Goal: Task Accomplishment & Management: Complete application form

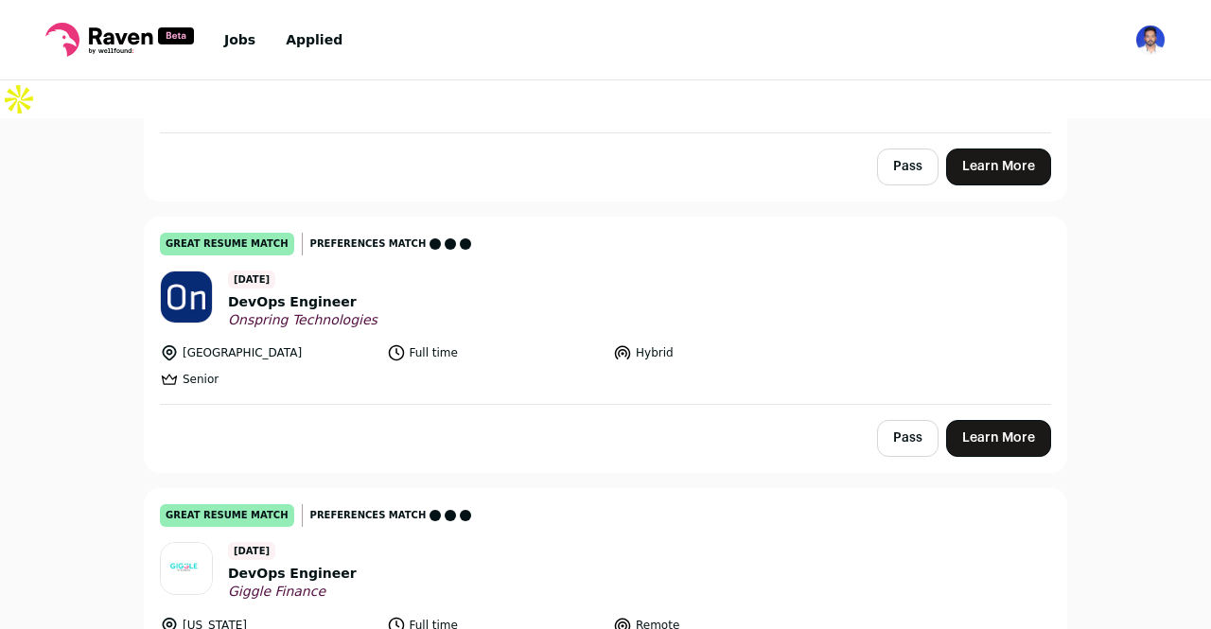
scroll to position [403, 0]
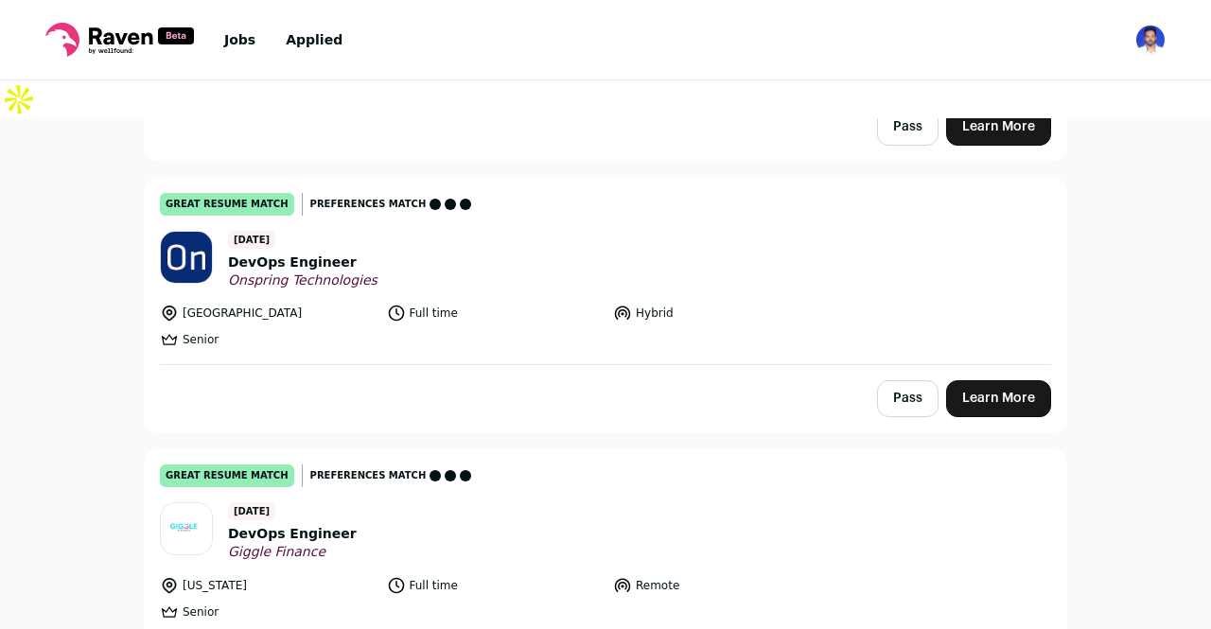
click at [964, 380] on link "Learn More" at bounding box center [998, 398] width 105 height 37
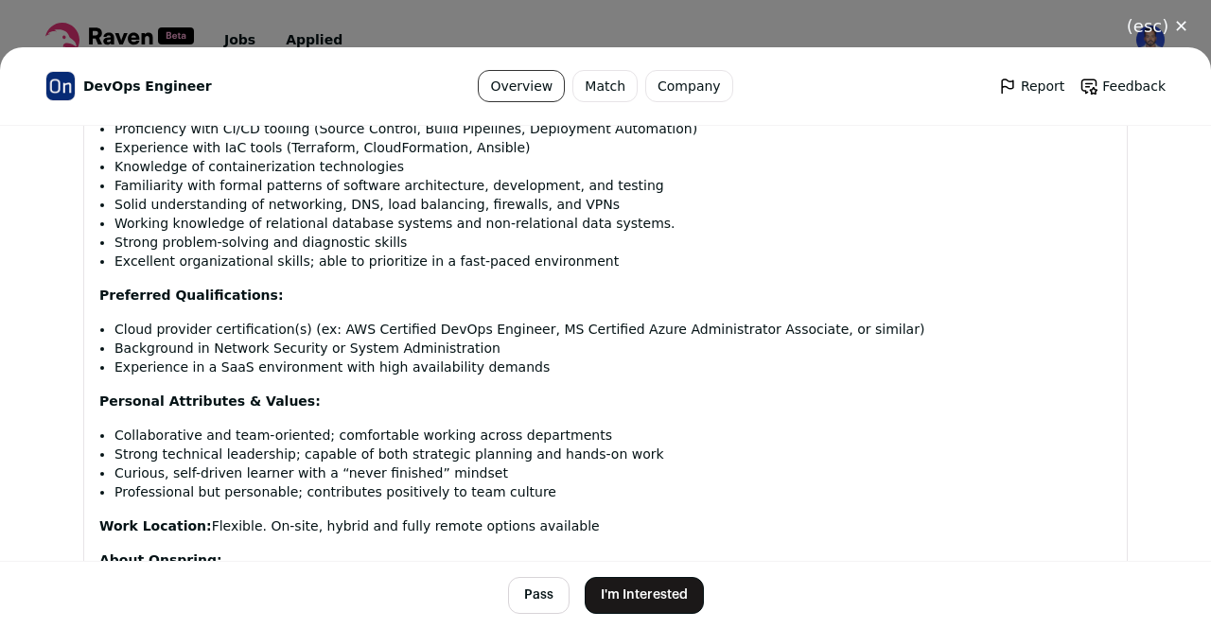
scroll to position [1488, 0]
click at [634, 600] on button "I'm Interested" at bounding box center [643, 595] width 119 height 37
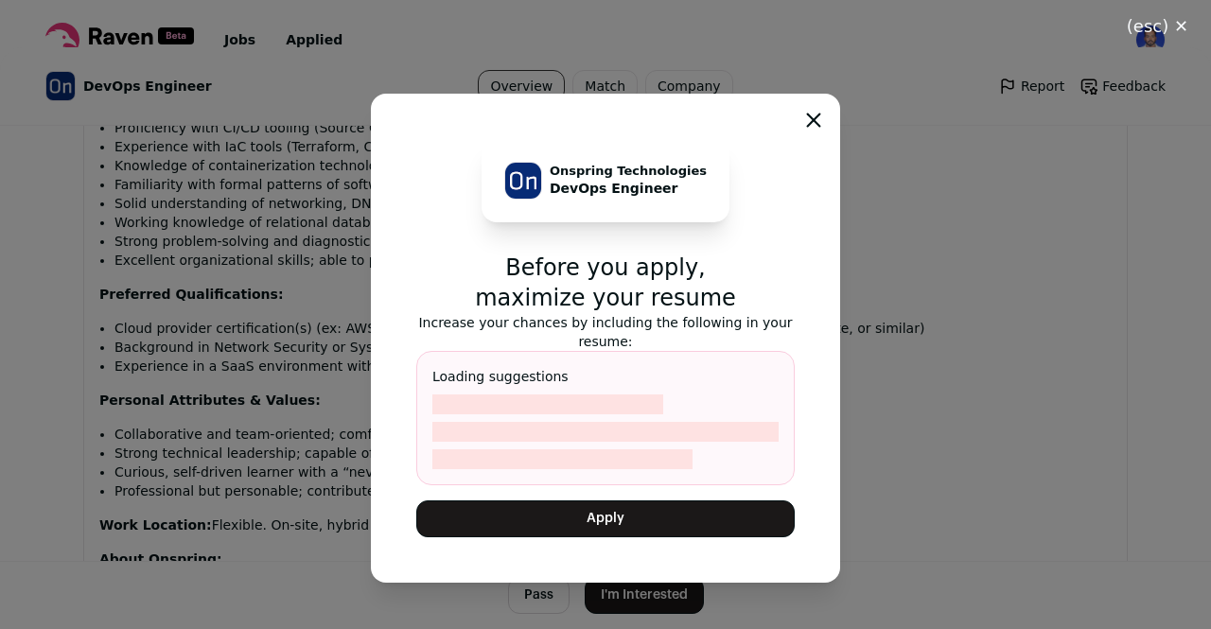
click at [597, 527] on button "Apply" at bounding box center [605, 518] width 378 height 37
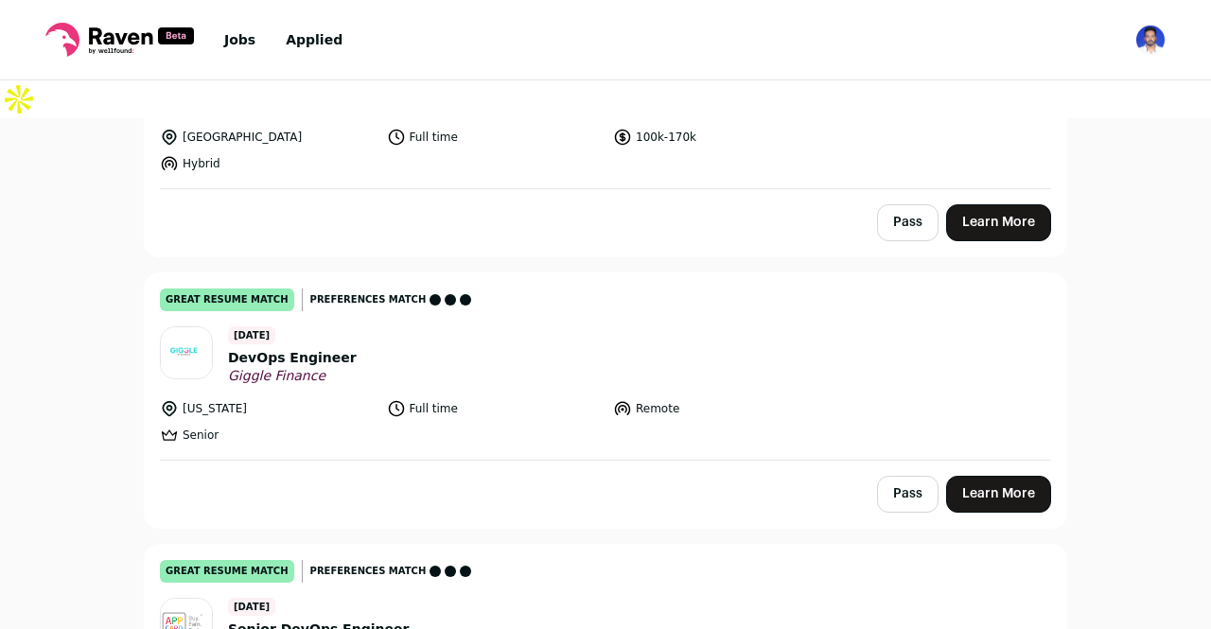
scroll to position [312, 0]
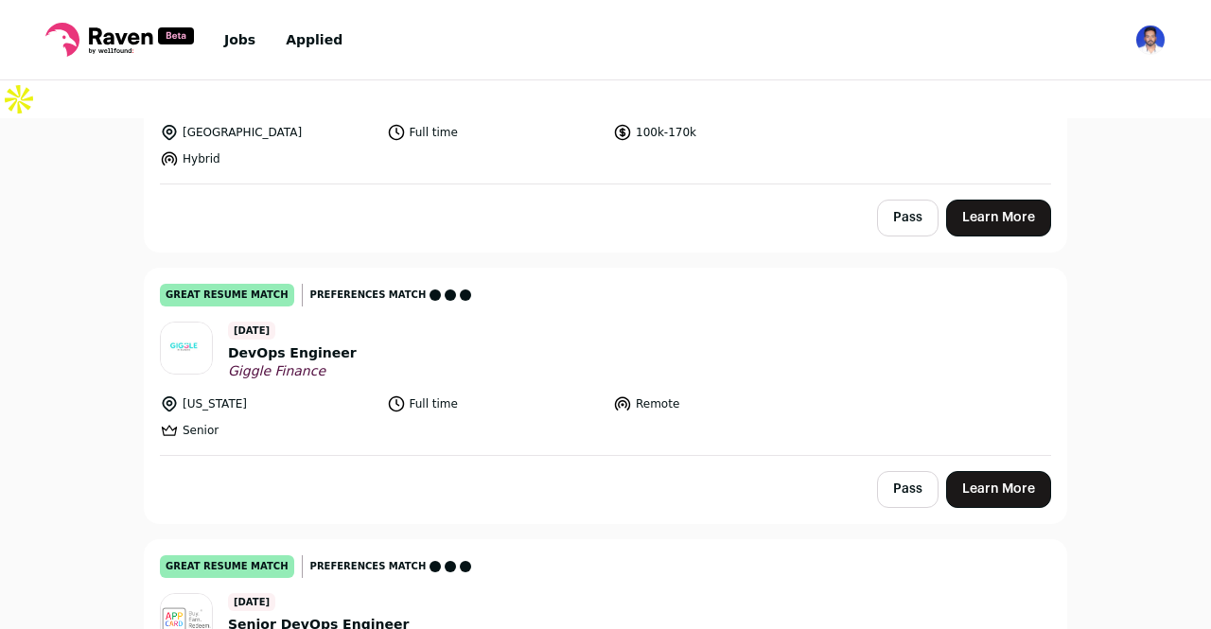
click at [1003, 471] on link "Learn More" at bounding box center [998, 489] width 105 height 37
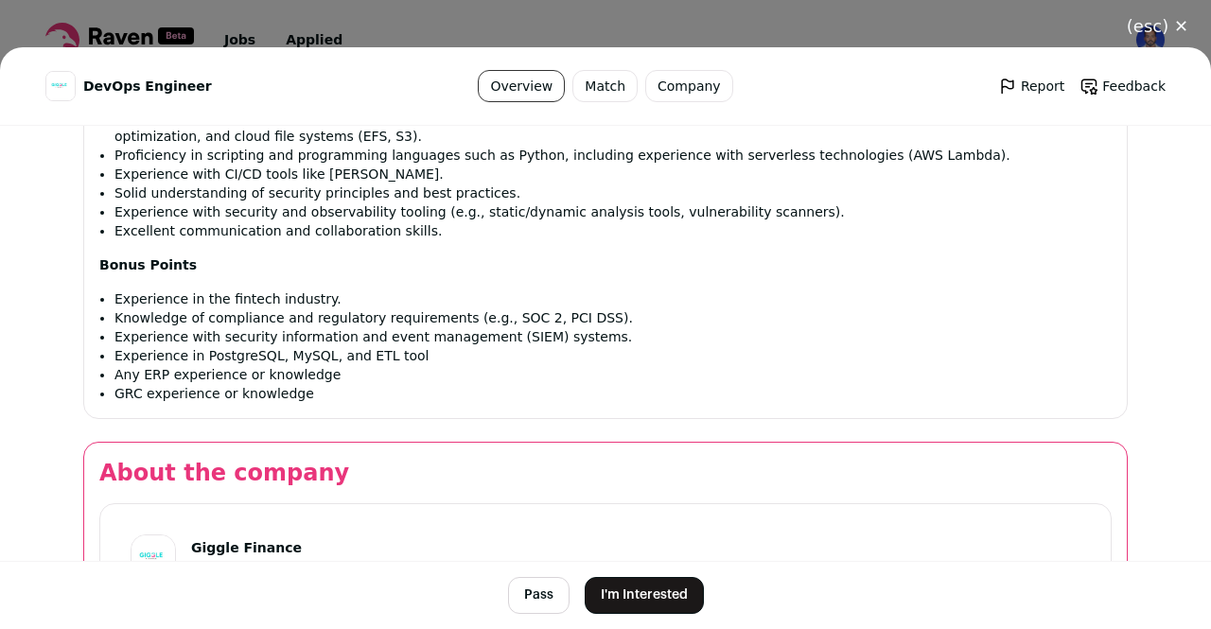
scroll to position [1606, 0]
click at [651, 591] on button "I'm Interested" at bounding box center [643, 595] width 119 height 37
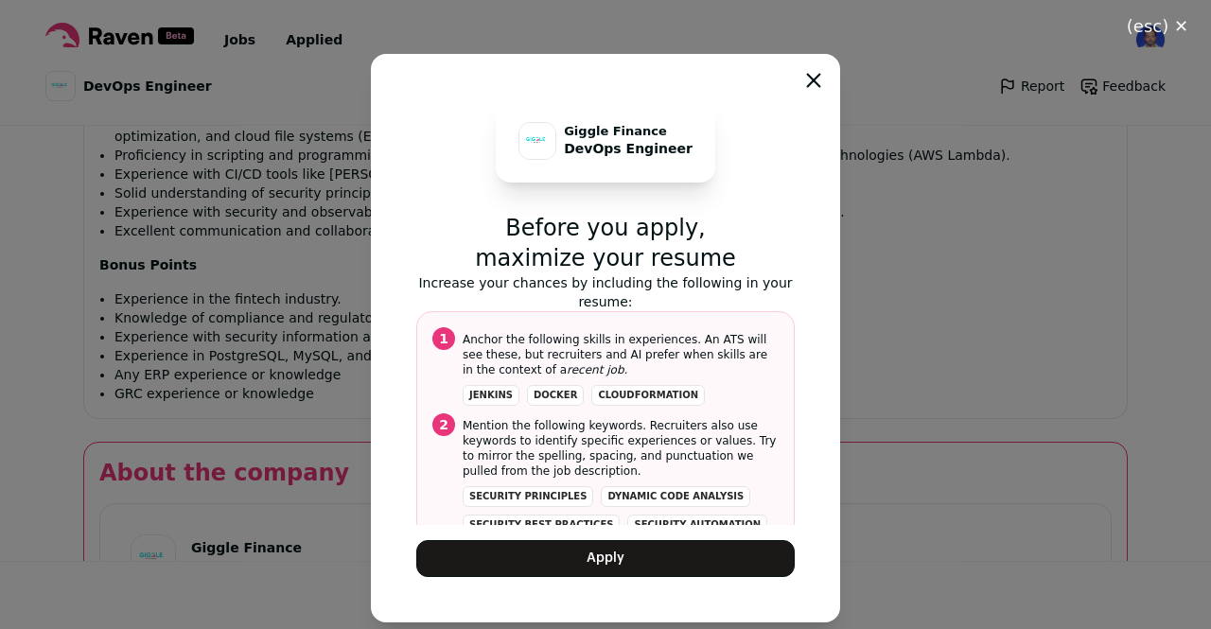
scroll to position [78, 0]
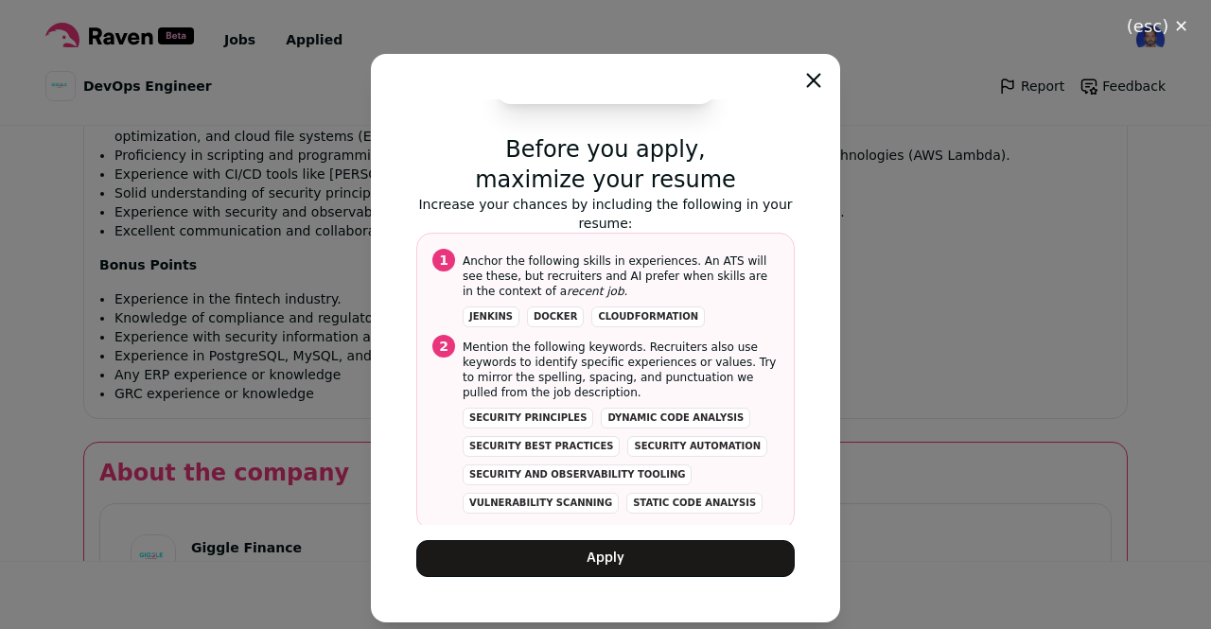
click at [641, 566] on button "Apply" at bounding box center [605, 558] width 378 height 37
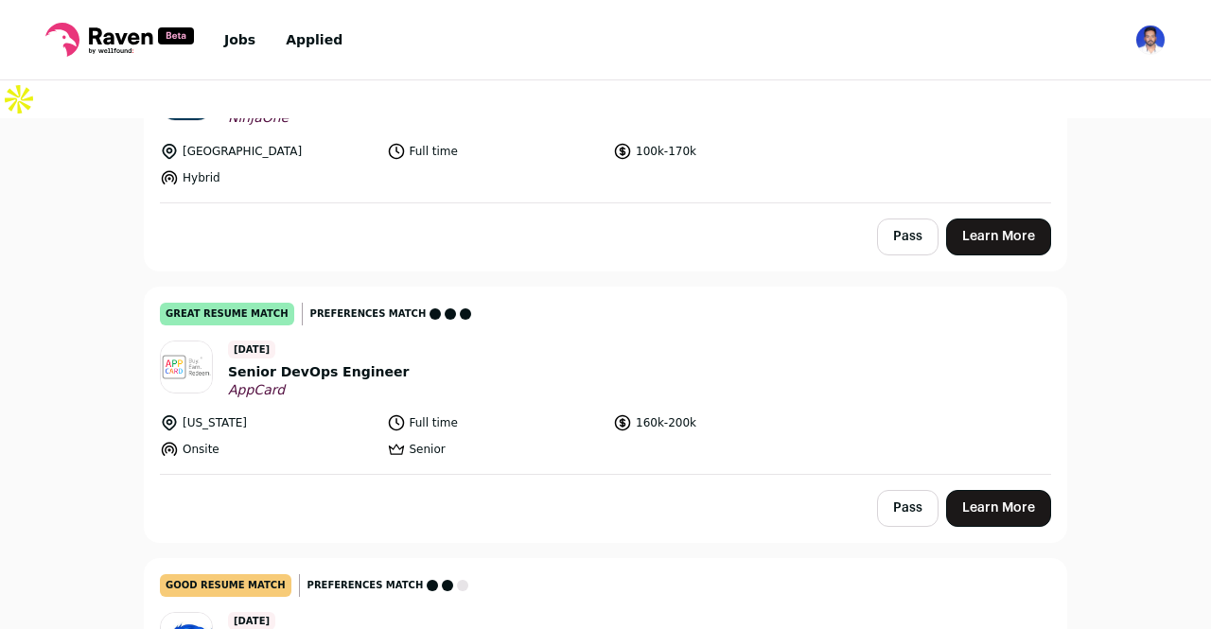
scroll to position [459, 0]
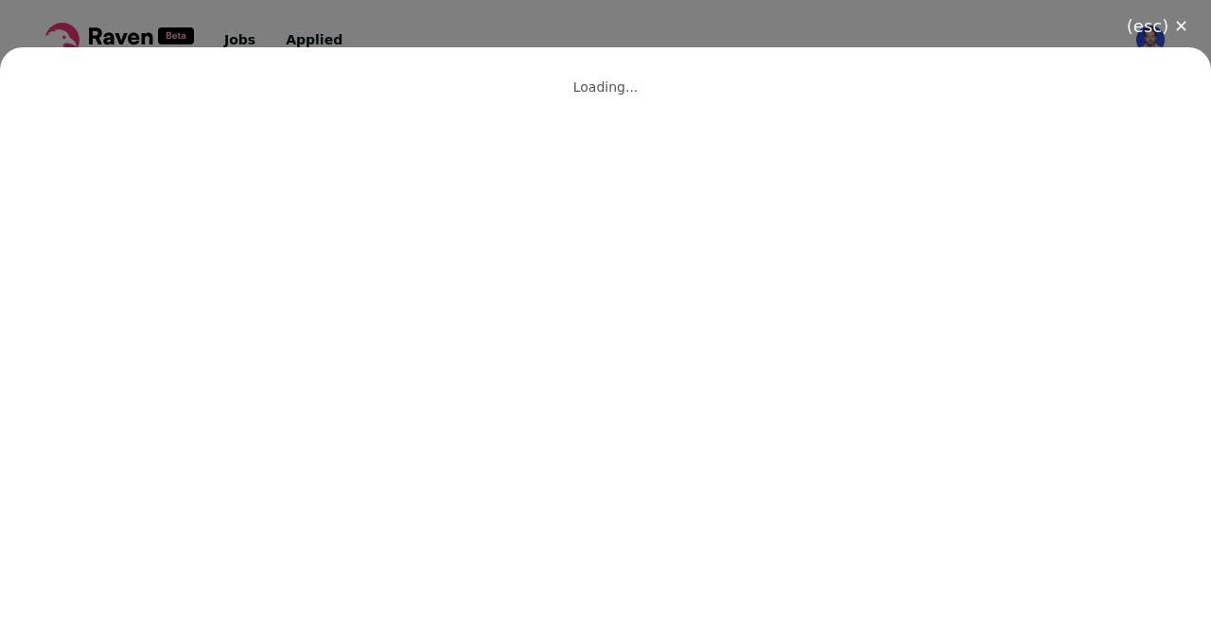
scroll to position [293, 0]
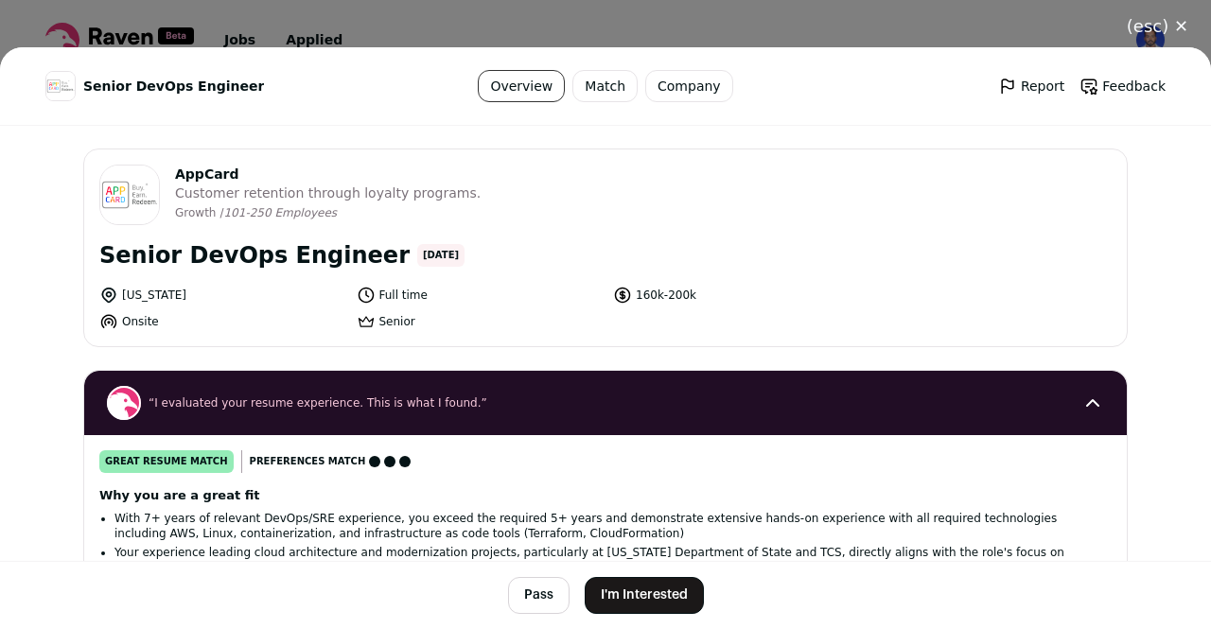
click at [660, 599] on button "I'm Interested" at bounding box center [643, 595] width 119 height 37
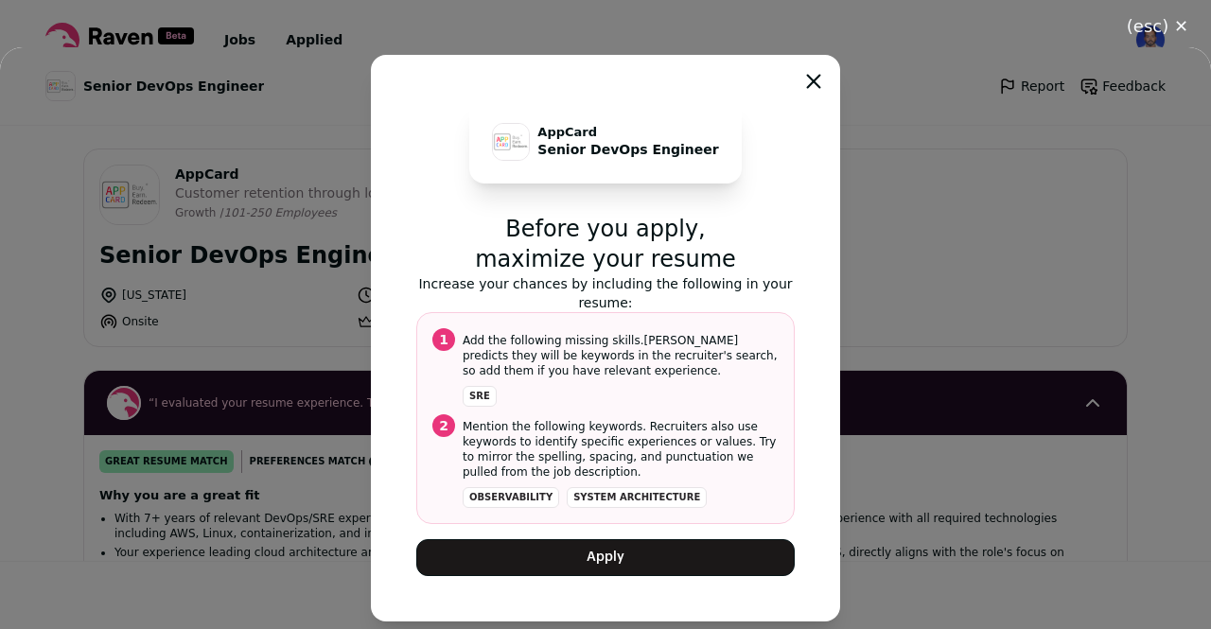
click at [637, 555] on button "Apply" at bounding box center [605, 557] width 378 height 37
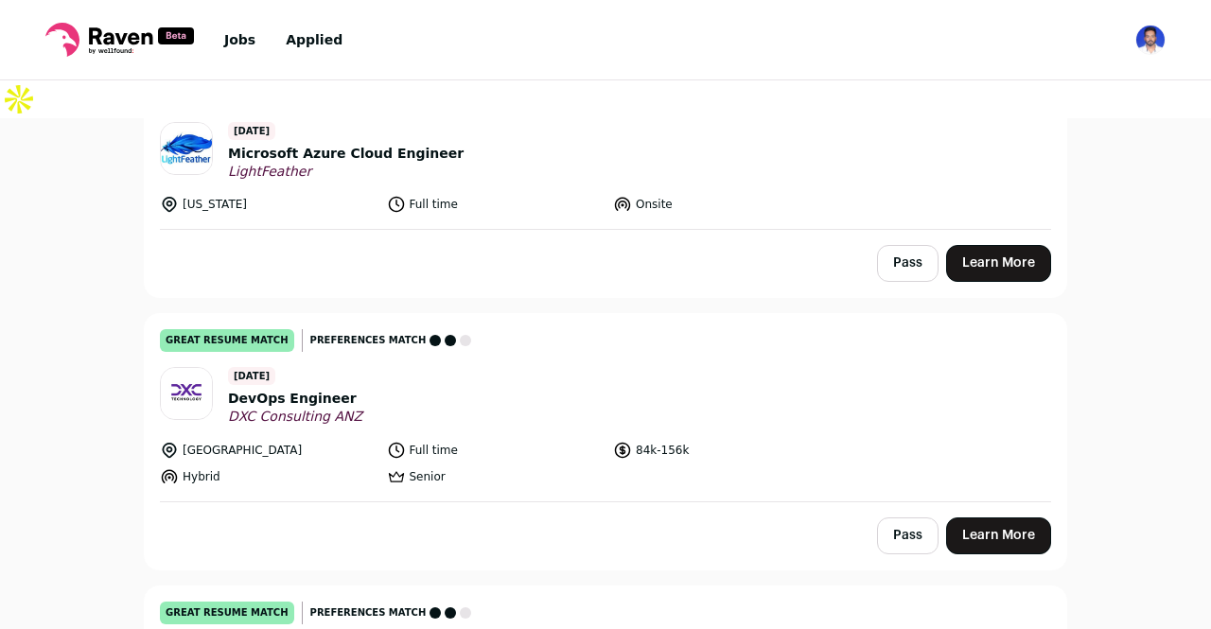
scroll to position [585, 0]
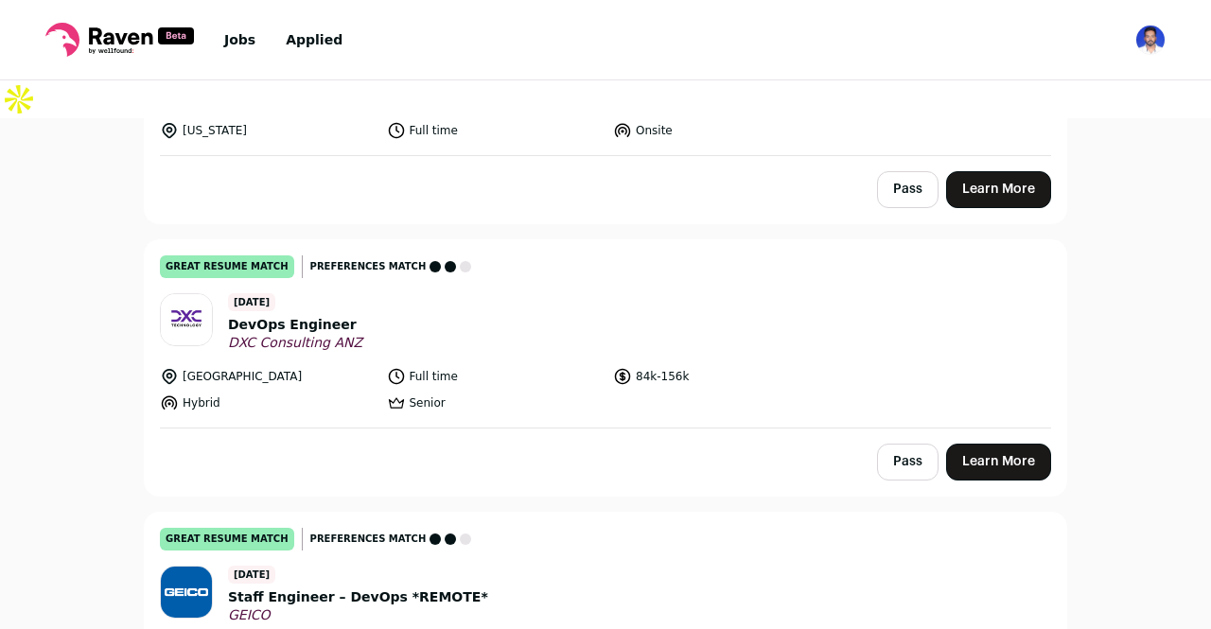
click at [1004, 444] on link "Learn More" at bounding box center [998, 462] width 105 height 37
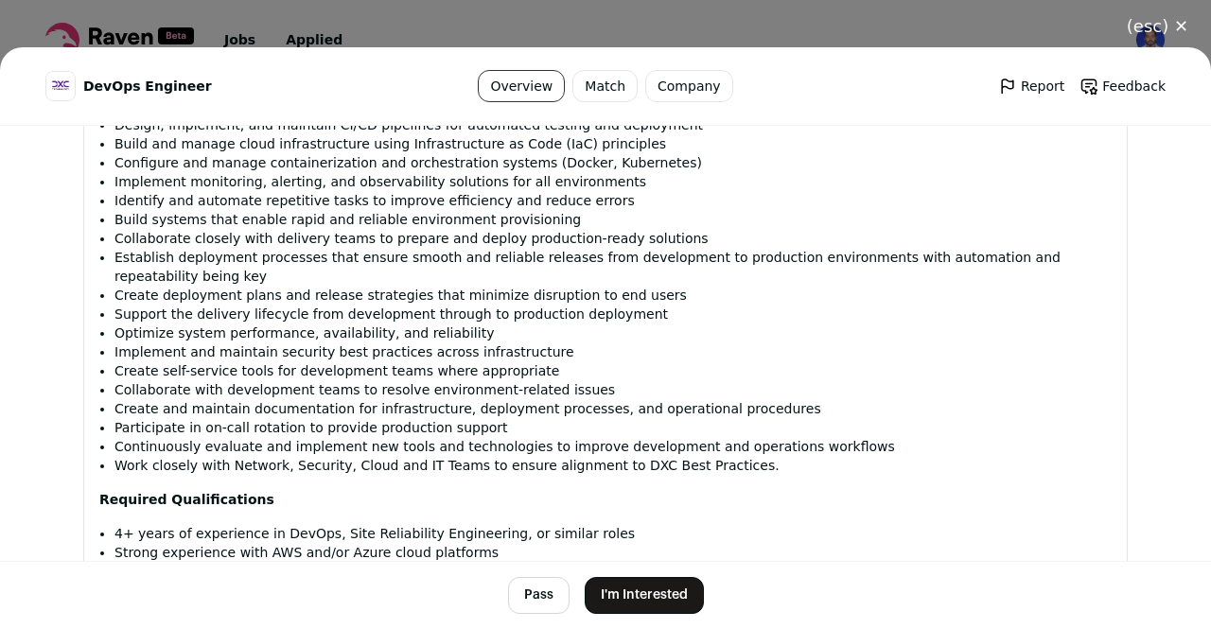
scroll to position [1102, 0]
click at [634, 594] on button "I'm Interested" at bounding box center [643, 595] width 119 height 37
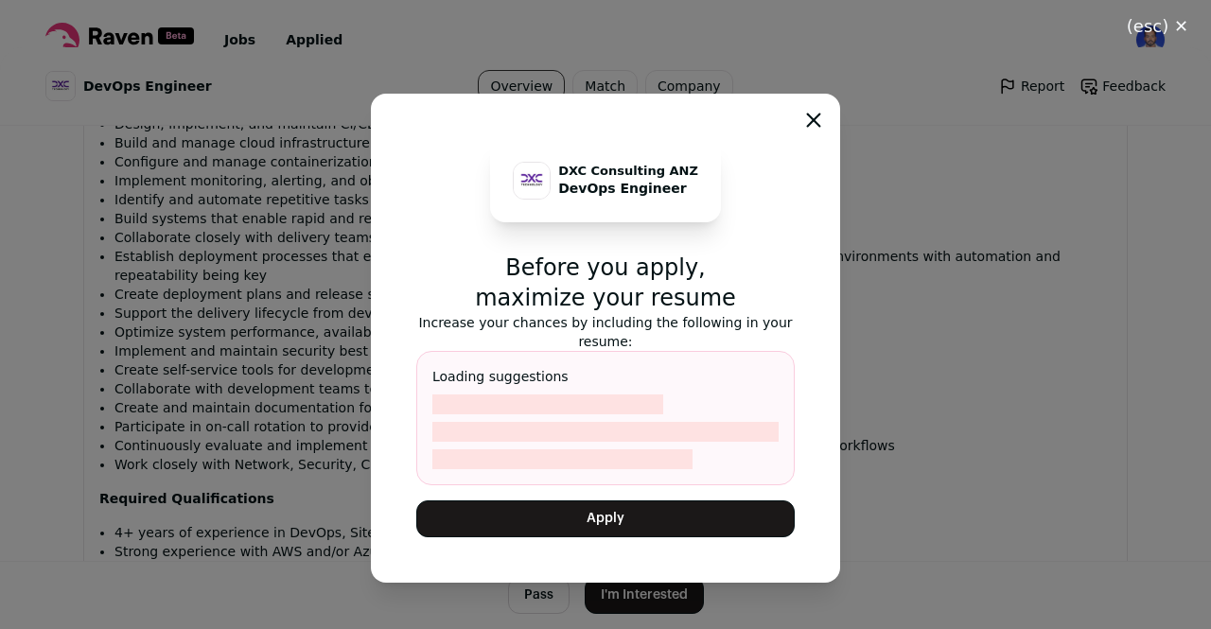
scroll to position [1140, 0]
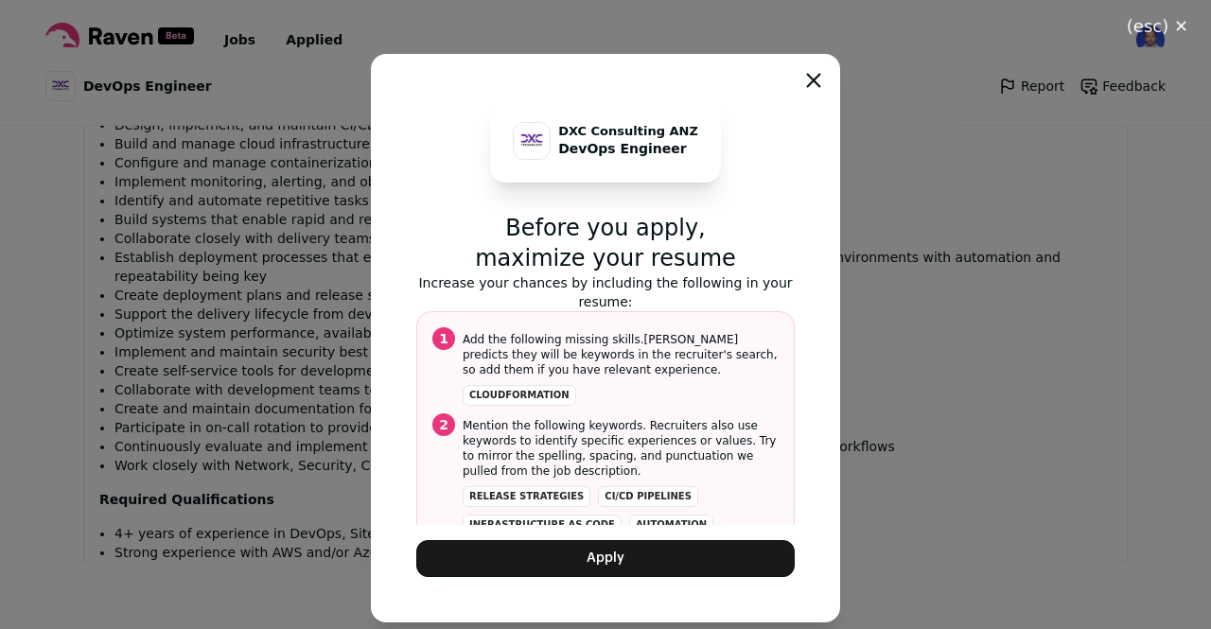
click at [619, 569] on button "Apply" at bounding box center [605, 558] width 378 height 37
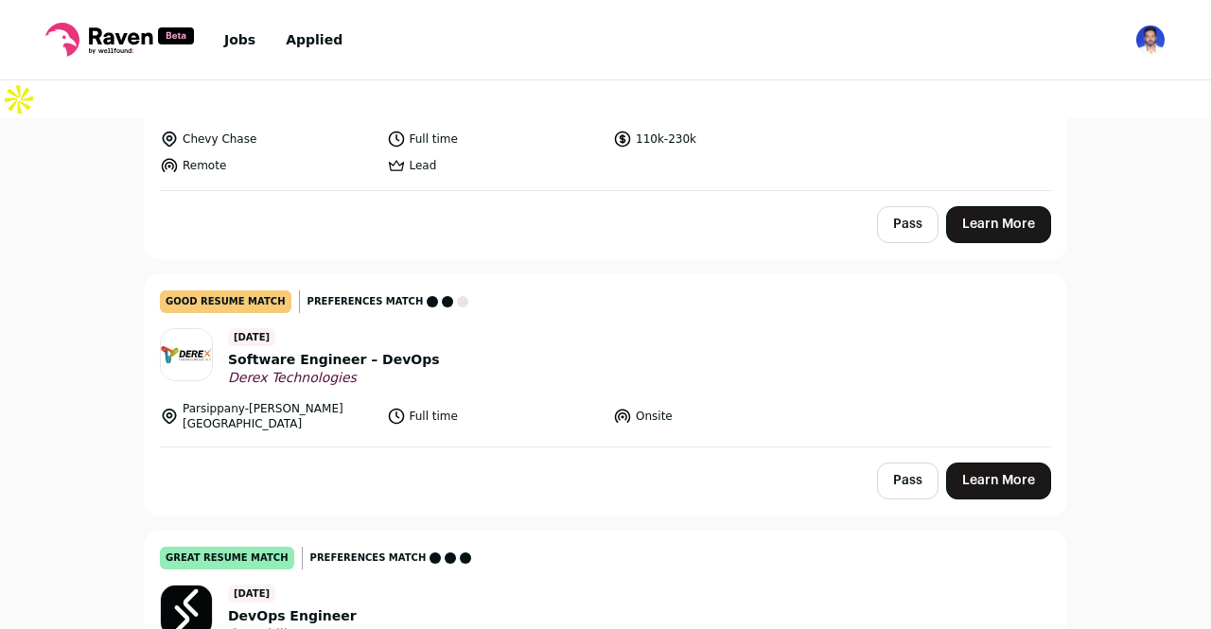
scroll to position [824, 0]
click at [991, 462] on link "Learn More" at bounding box center [998, 480] width 105 height 37
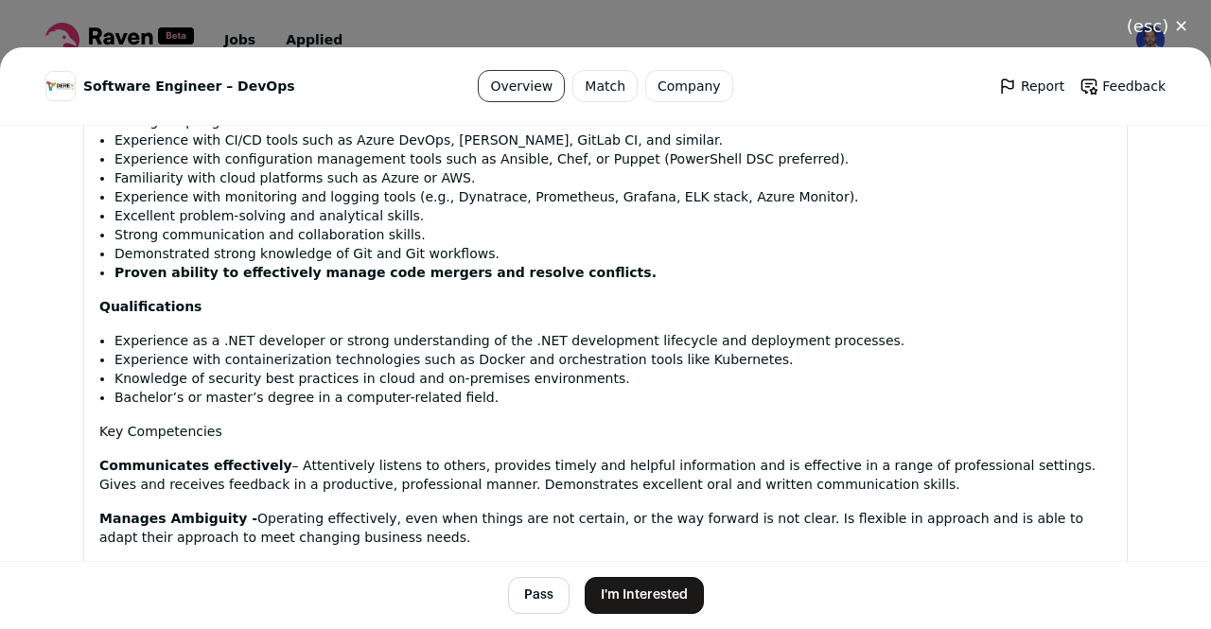
scroll to position [1791, 0]
click at [651, 596] on button "I'm Interested" at bounding box center [643, 595] width 119 height 37
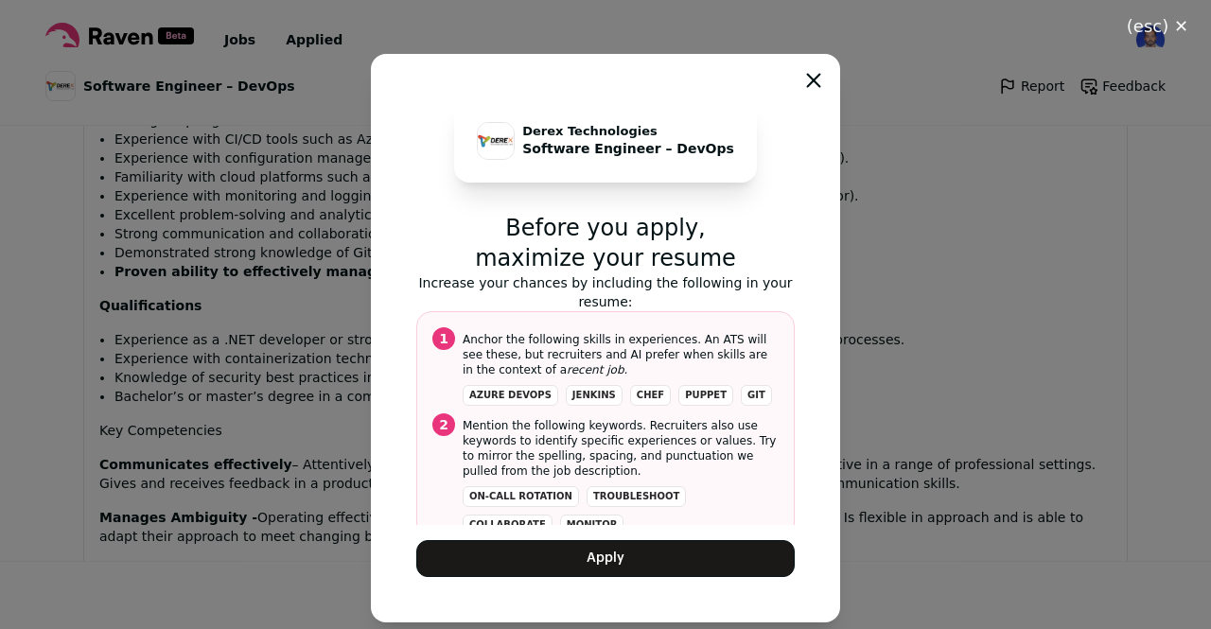
click at [630, 568] on button "Apply" at bounding box center [605, 558] width 378 height 37
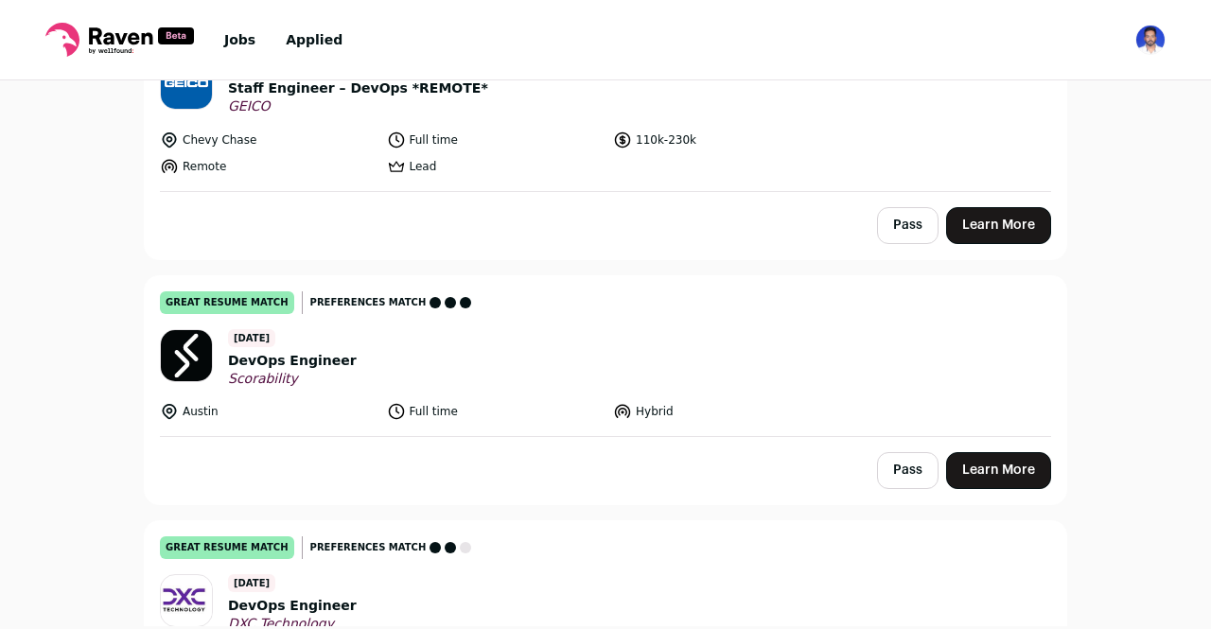
scroll to position [786, 0]
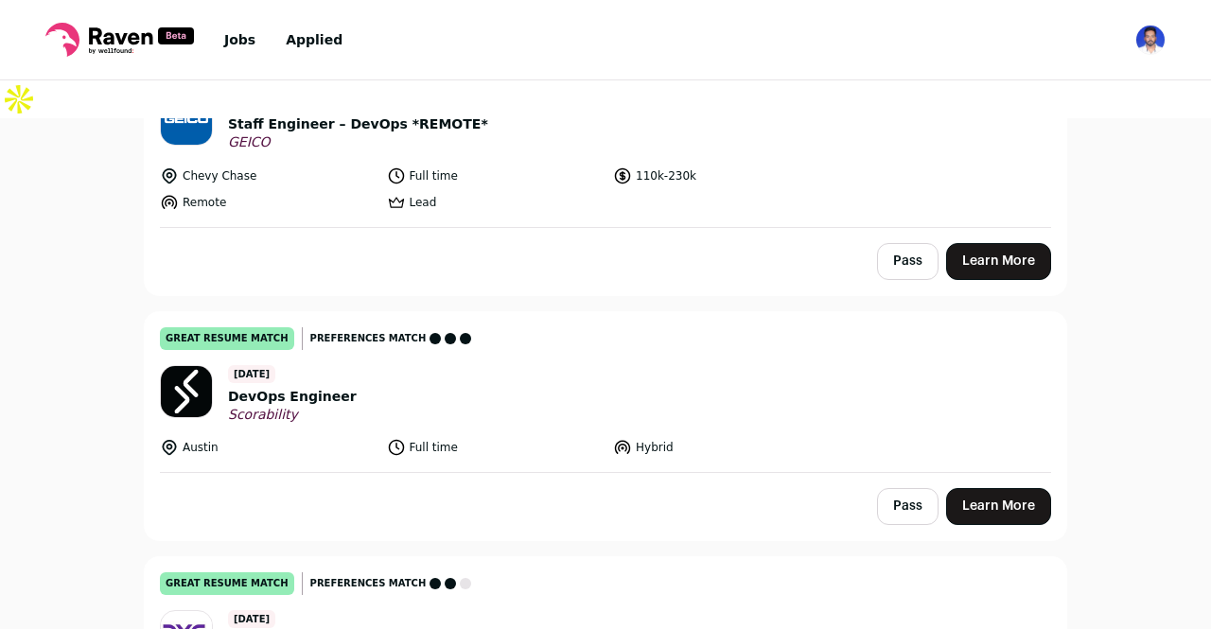
click at [987, 488] on link "Learn More" at bounding box center [998, 506] width 105 height 37
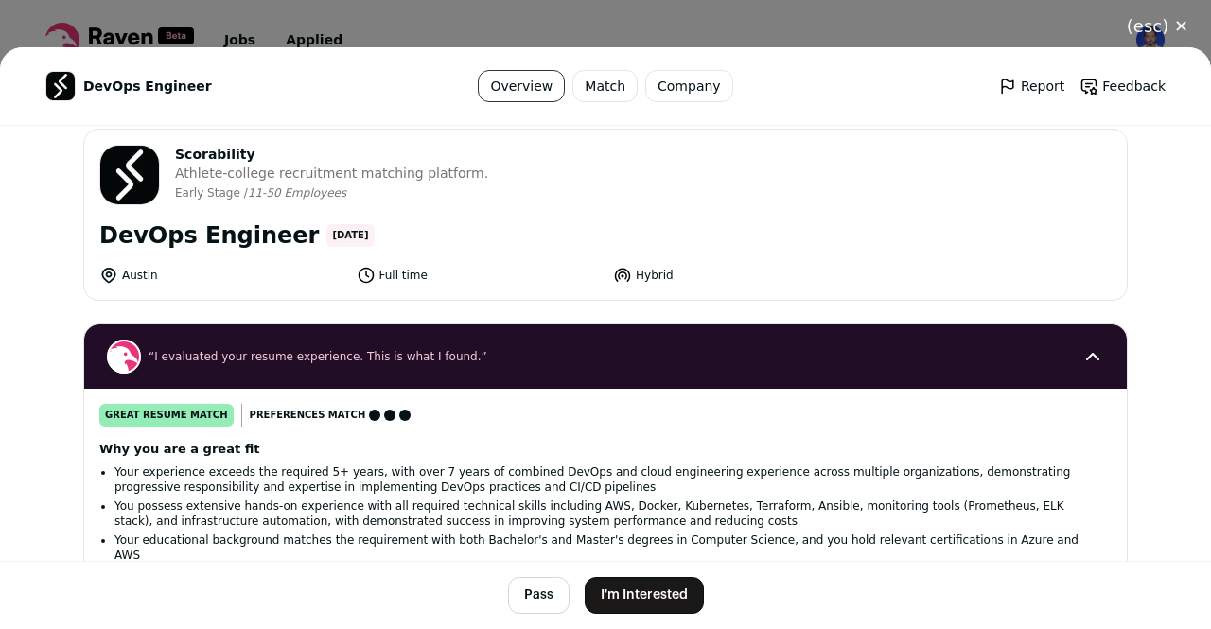
scroll to position [23, 0]
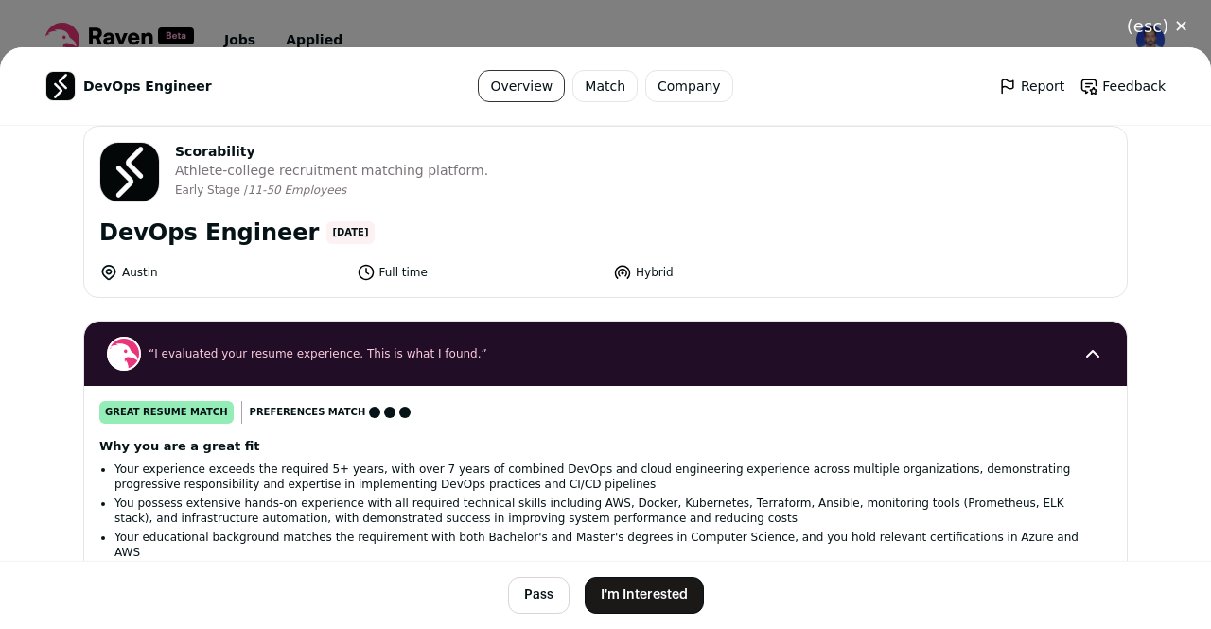
click at [658, 592] on button "I'm Interested" at bounding box center [643, 595] width 119 height 37
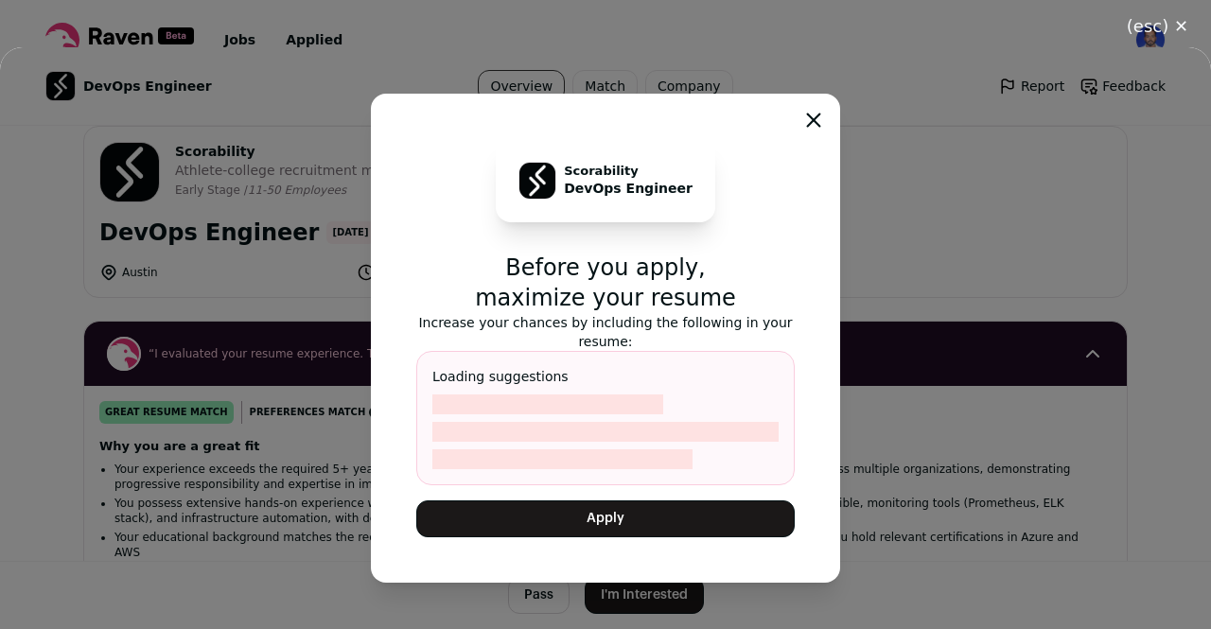
click at [658, 521] on button "Apply" at bounding box center [605, 518] width 378 height 37
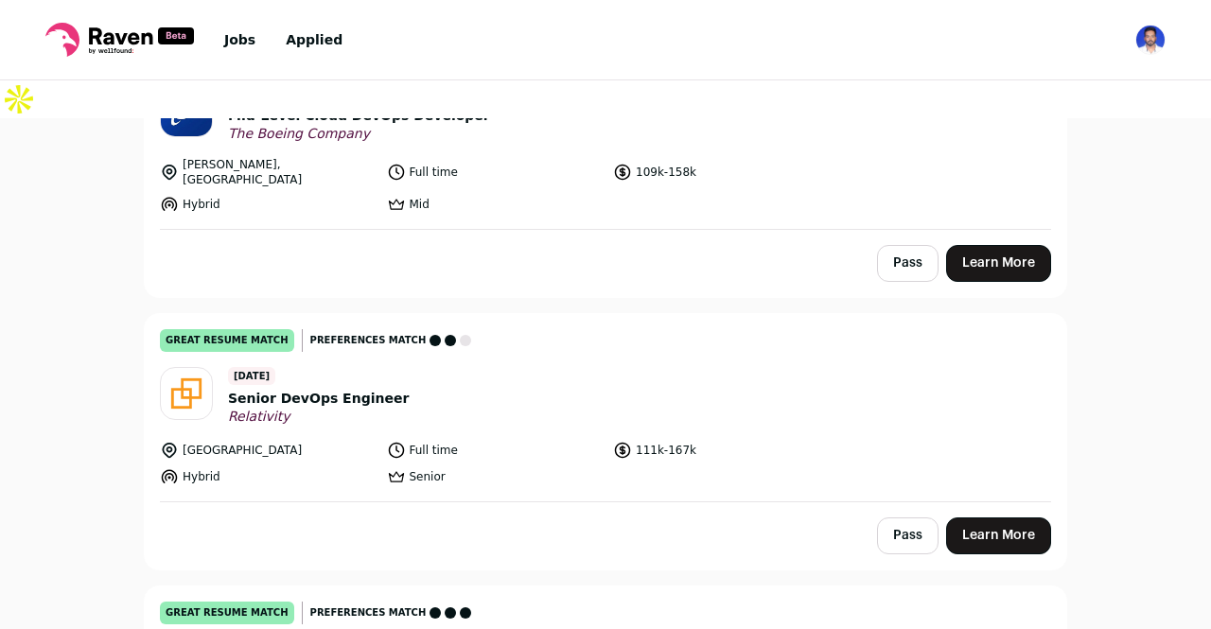
scroll to position [1612, 0]
click at [977, 516] on link "Learn More" at bounding box center [998, 534] width 105 height 37
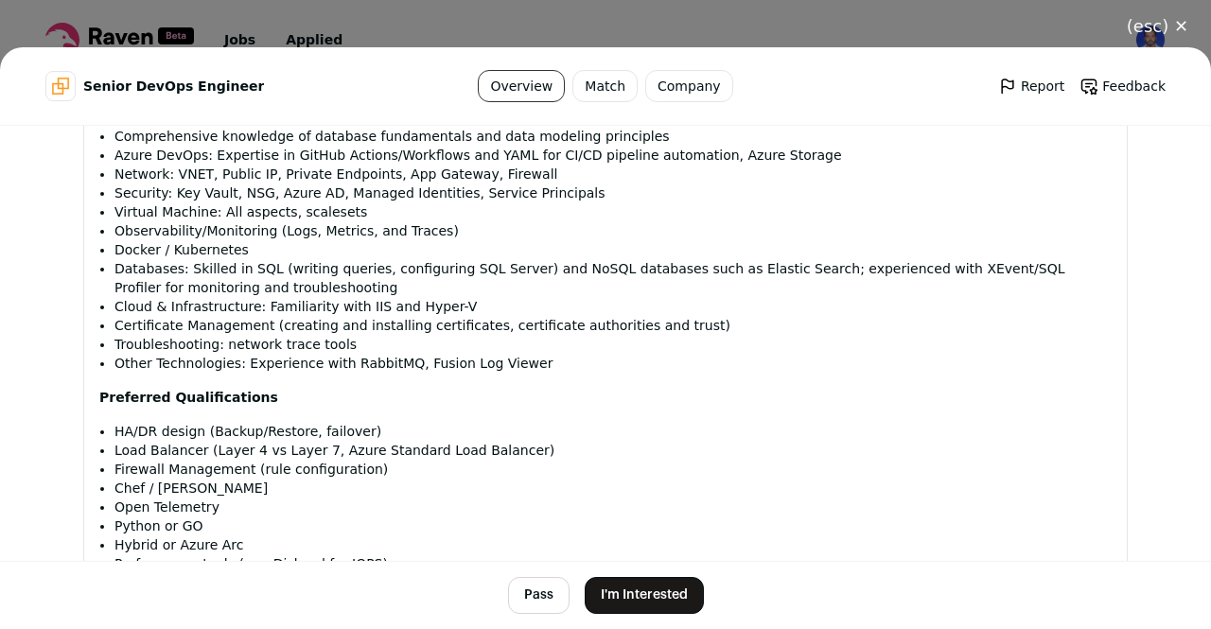
scroll to position [1634, 0]
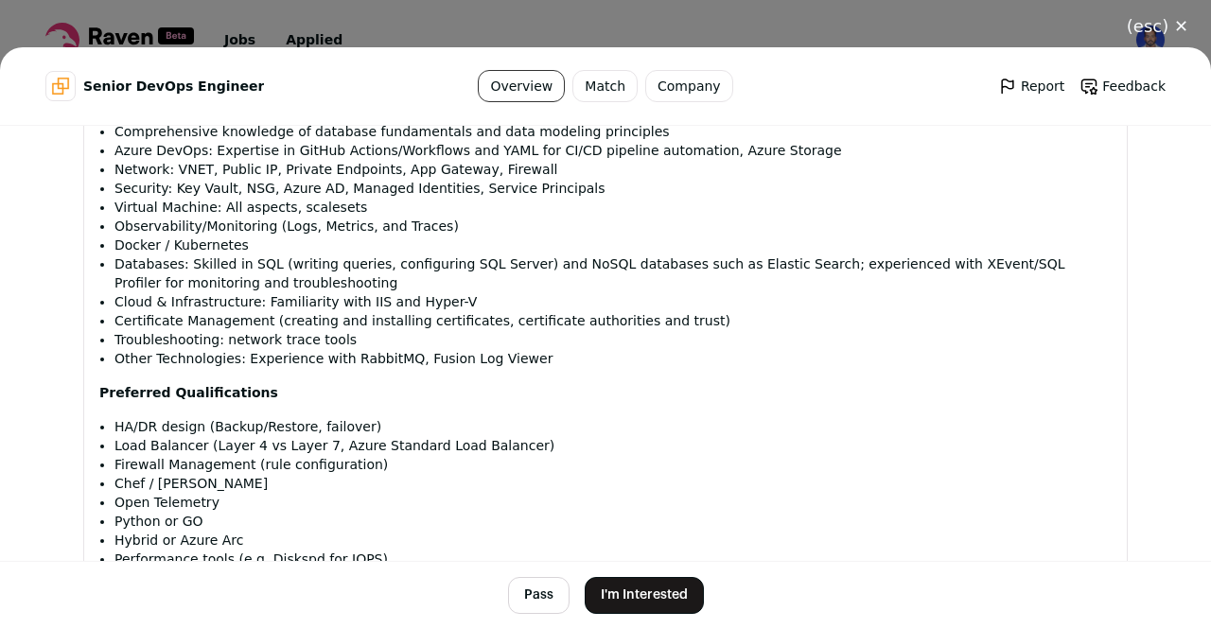
click at [617, 591] on button "I'm Interested" at bounding box center [643, 595] width 119 height 37
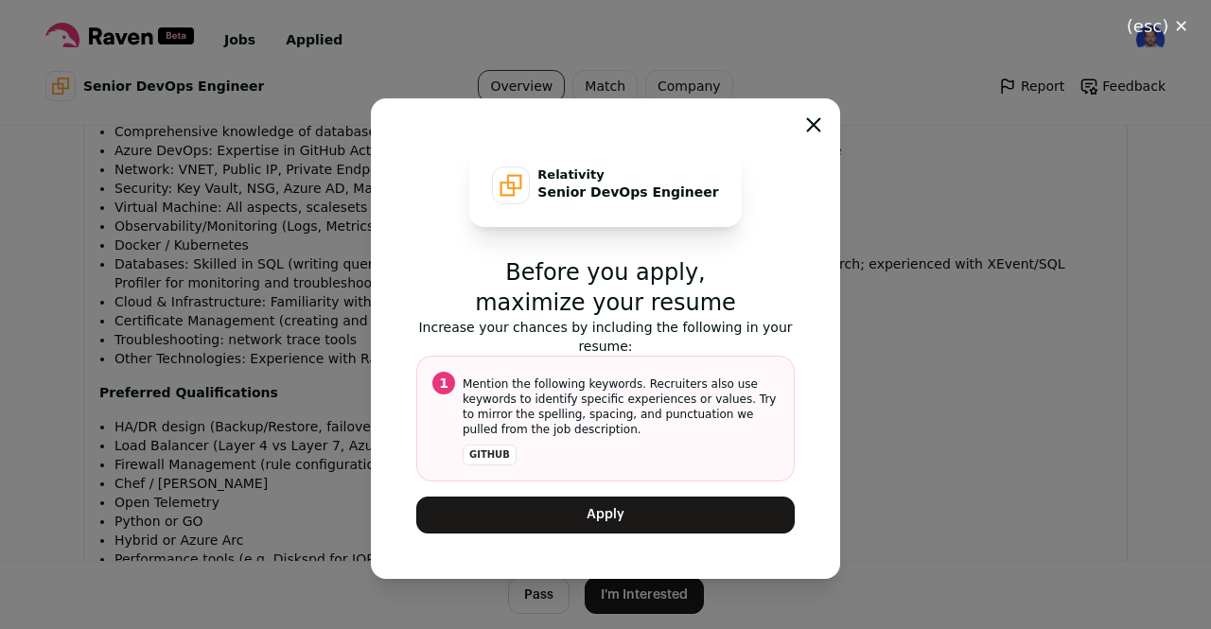
click at [631, 511] on button "Apply" at bounding box center [605, 515] width 378 height 37
